Goal: Information Seeking & Learning: Learn about a topic

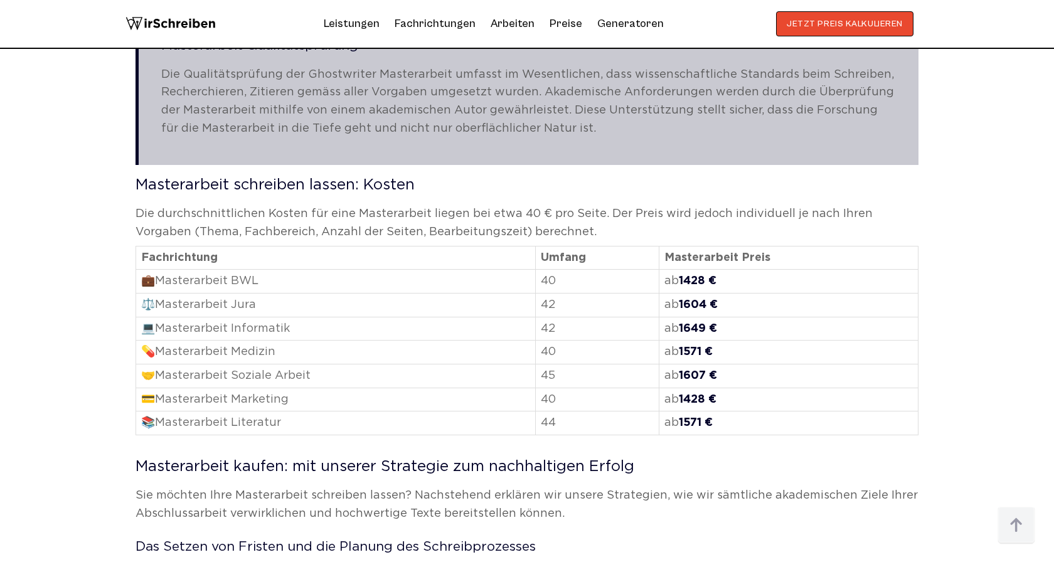
scroll to position [1896, 0]
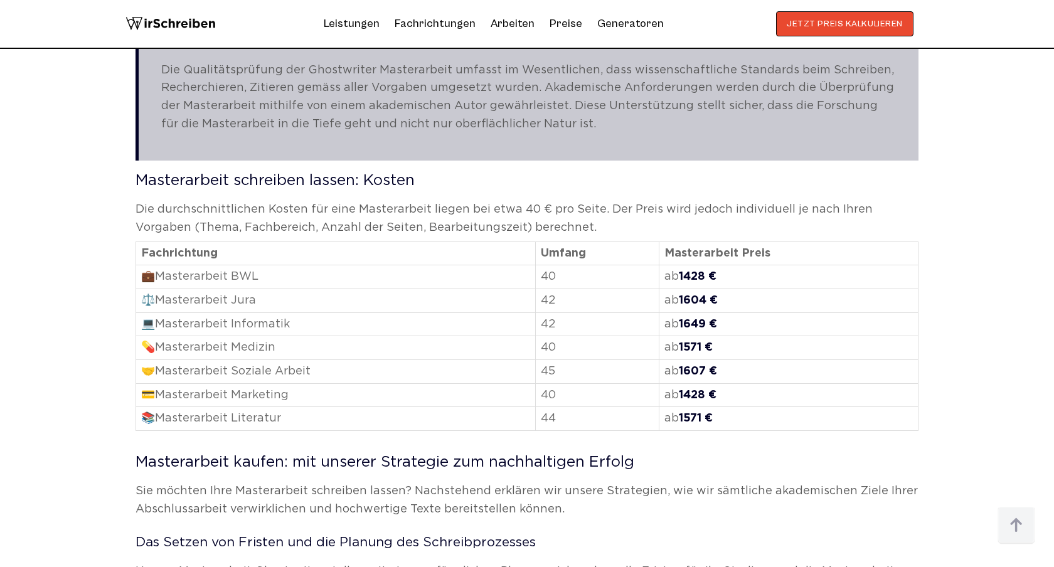
drag, startPoint x: 138, startPoint y: 183, endPoint x: 527, endPoint y: 191, distance: 388.9
copy h2 "Masterarbeit schreiben lassen: Kosten"
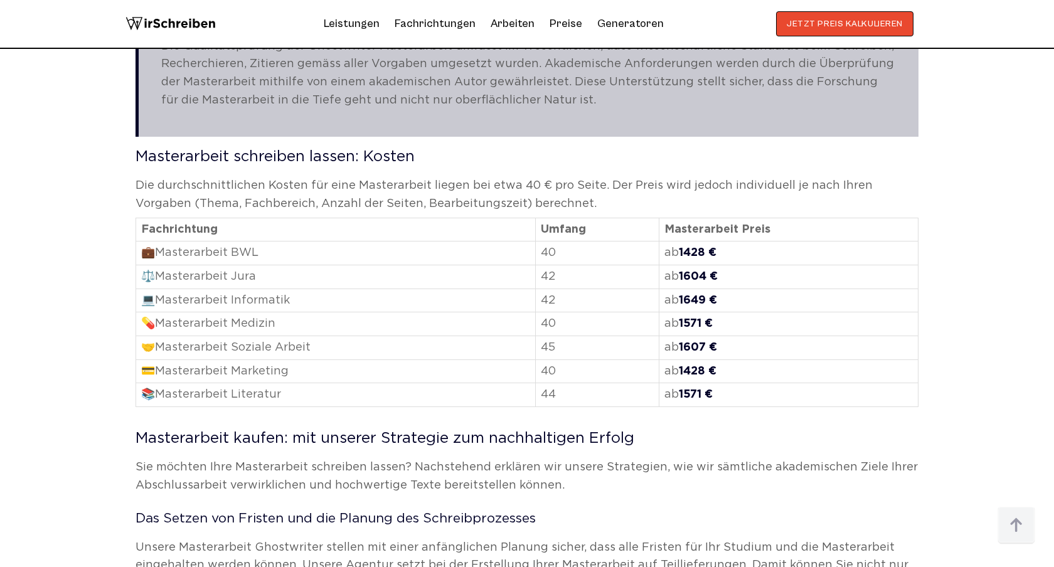
scroll to position [1915, 0]
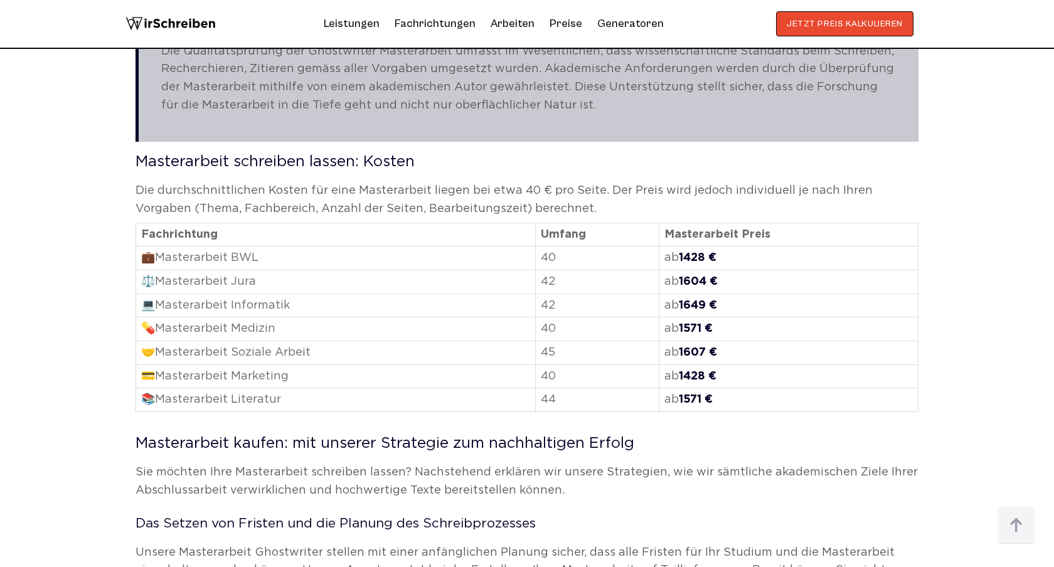
click at [254, 396] on td "📚Masterarbeit Literatur" at bounding box center [335, 400] width 399 height 24
copy td "iteratur"
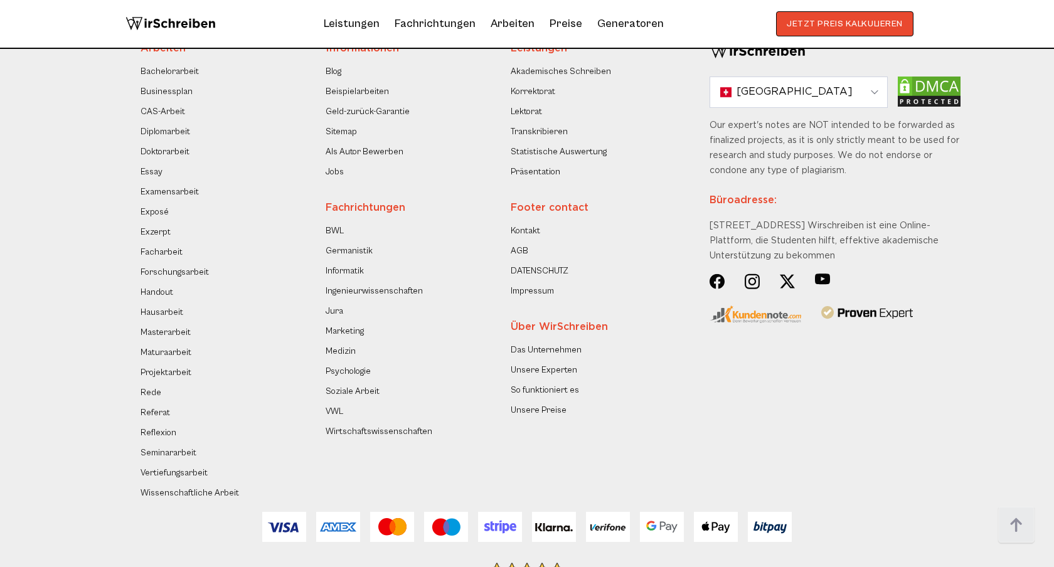
scroll to position [6421, 0]
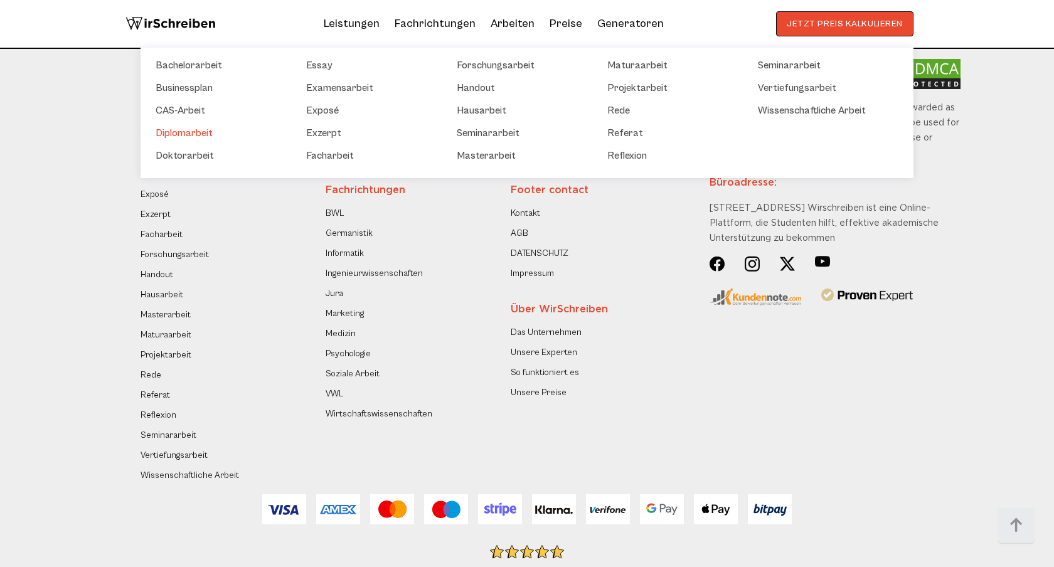
click at [156, 129] on link "Diplomarbeit" at bounding box center [218, 132] width 125 height 15
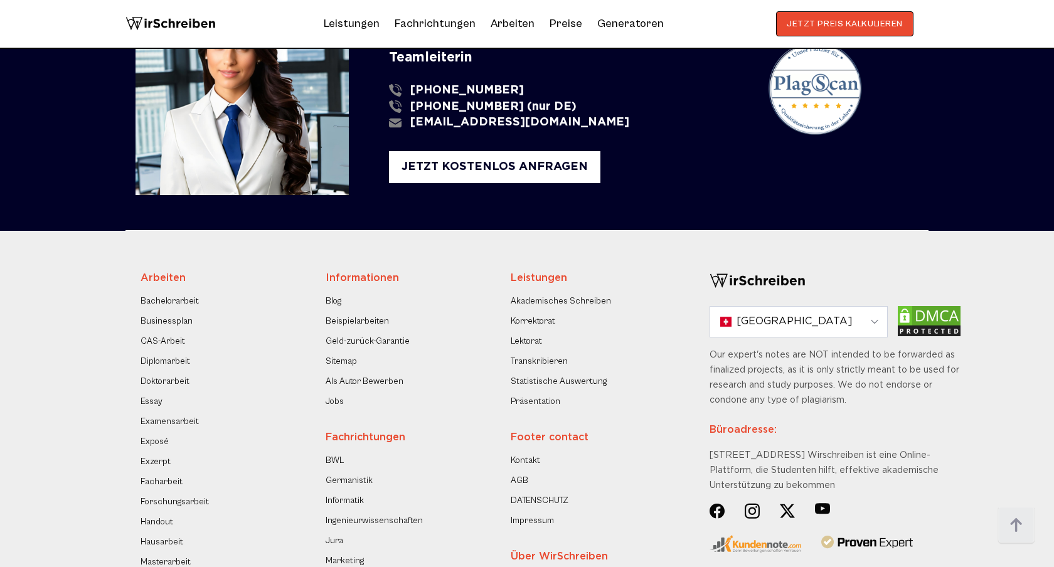
scroll to position [5750, 0]
